Goal: Information Seeking & Learning: Learn about a topic

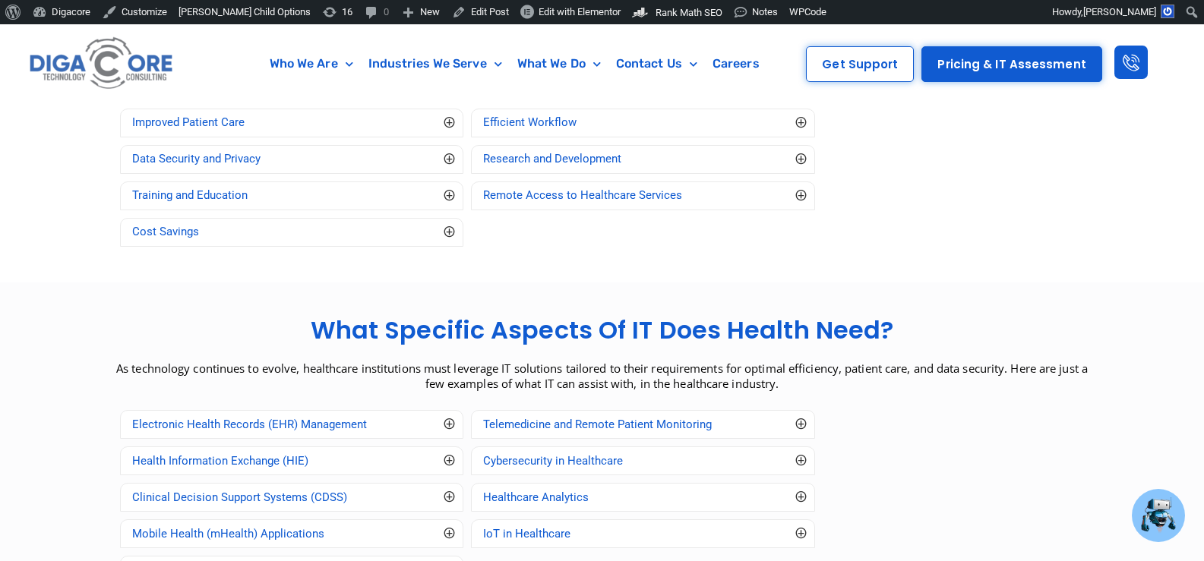
scroll to position [1367, 0]
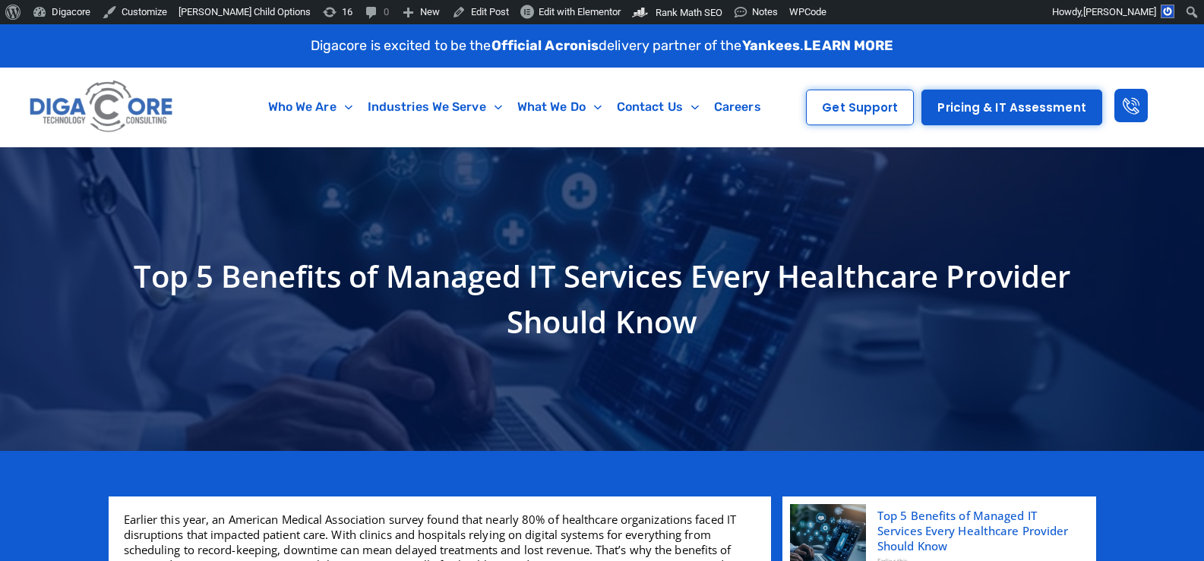
click at [333, 297] on h1 "Top 5 Benefits of Managed IT Services Every Healthcare Provider Should Know" at bounding box center [602, 299] width 972 height 91
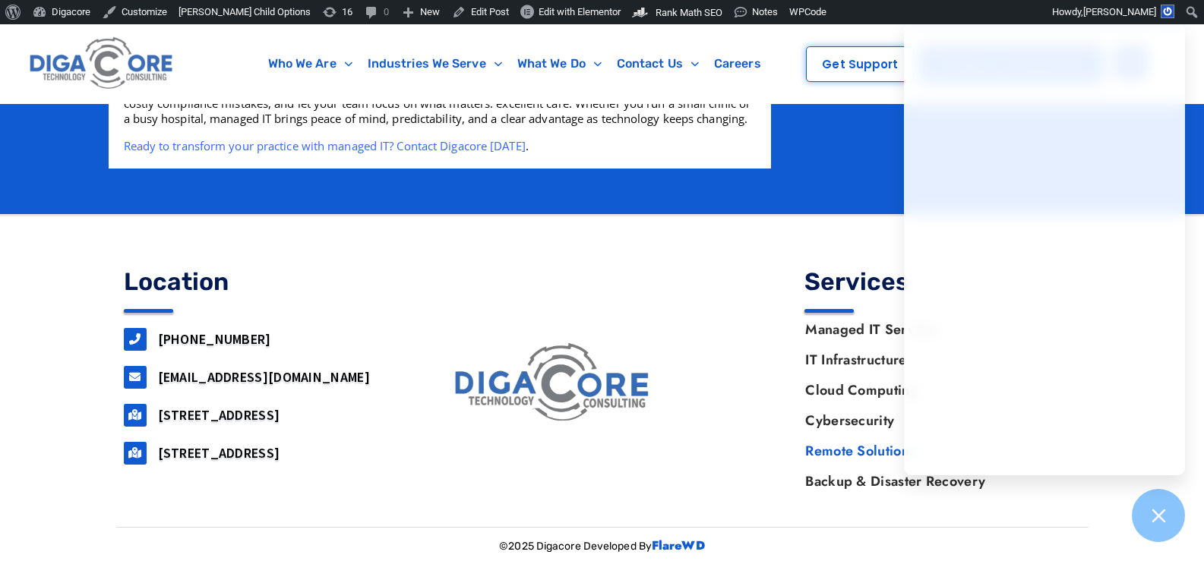
scroll to position [3206, 0]
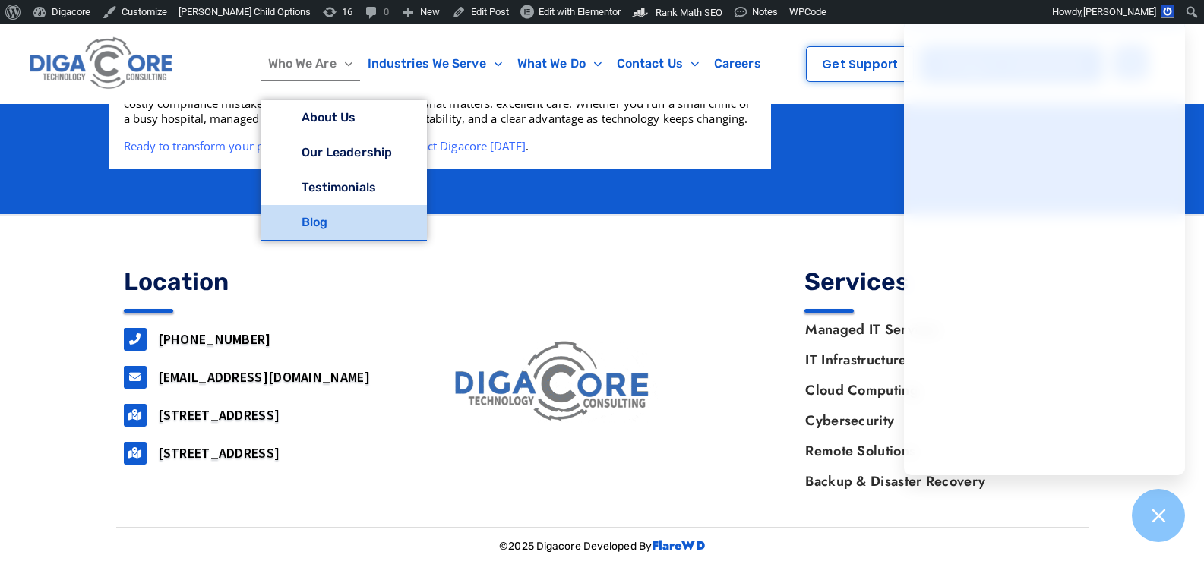
click at [308, 212] on link "Blog" at bounding box center [344, 222] width 166 height 35
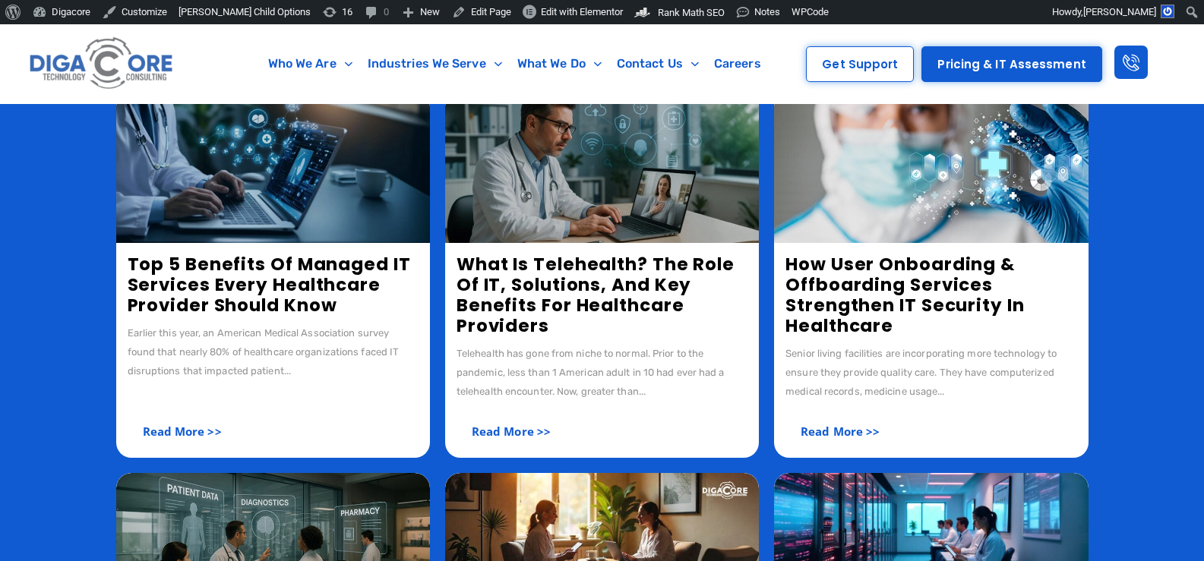
scroll to position [532, 0]
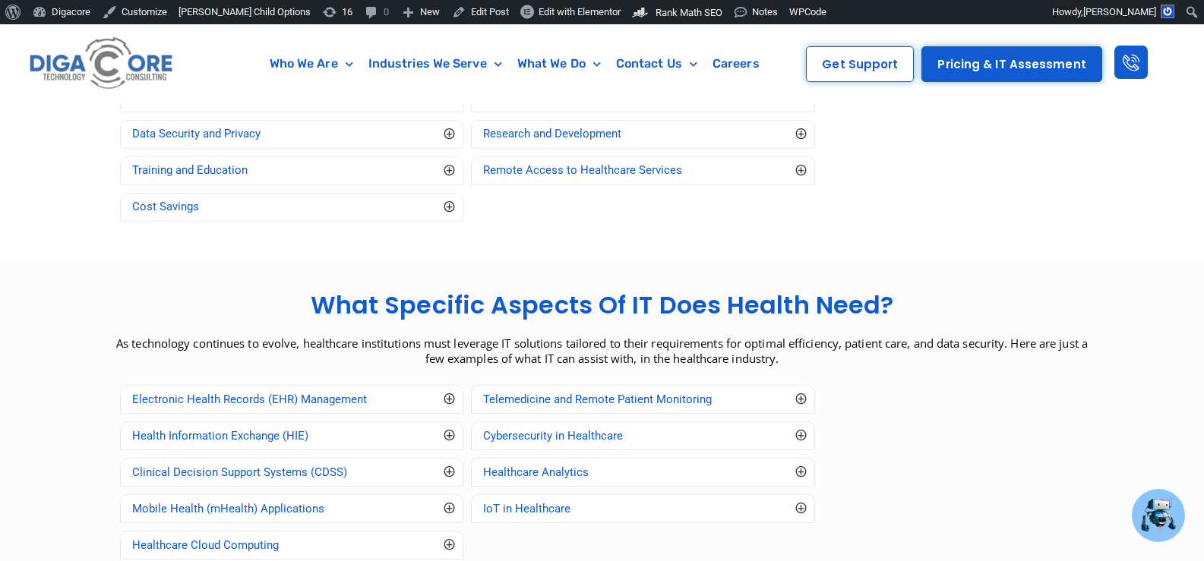
scroll to position [1367, 0]
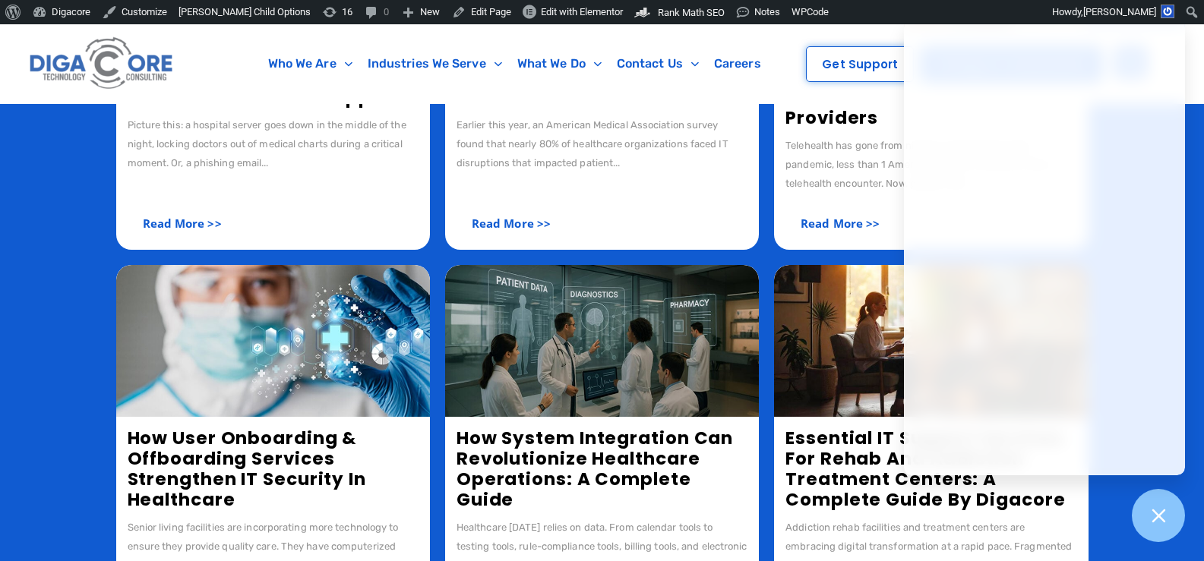
scroll to position [532, 0]
